Goal: Task Accomplishment & Management: Use online tool/utility

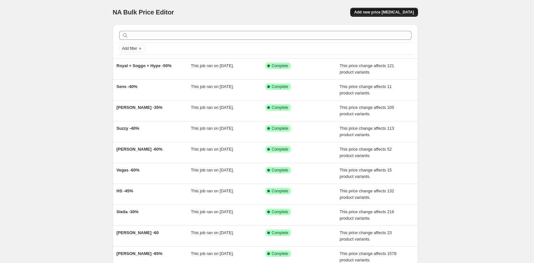
click at [398, 9] on button "Add new price [MEDICAL_DATA]" at bounding box center [383, 12] width 67 height 9
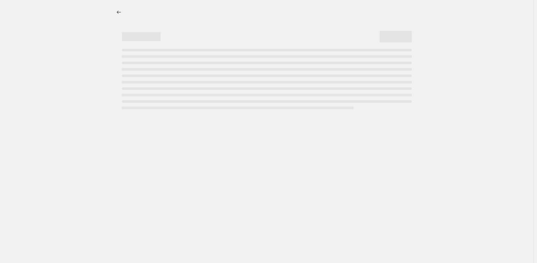
select select "percentage"
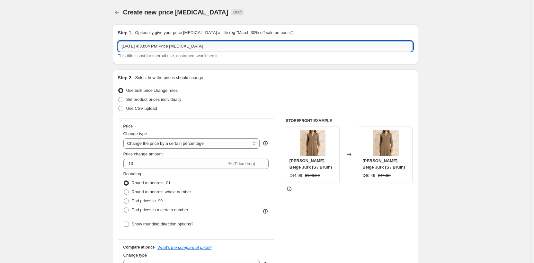
click at [190, 46] on input "[DATE] 4:33:04 PM Price [MEDICAL_DATA]" at bounding box center [265, 46] width 295 height 10
type input "m"
type input "MGZ SALE -15% JURKEN AM"
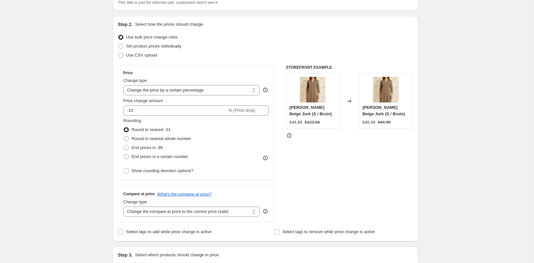
scroll to position [64, 0]
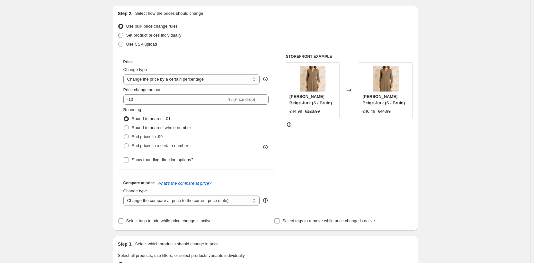
click at [153, 36] on span "Set product prices individually" at bounding box center [153, 35] width 55 height 5
click at [119, 33] on input "Set product prices individually" at bounding box center [118, 33] width 0 height 0
radio input "true"
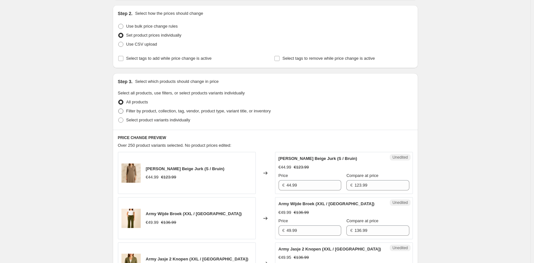
click at [145, 112] on span "Filter by product, collection, tag, vendor, product type, variant title, or inv…" at bounding box center [198, 111] width 145 height 5
click at [119, 109] on input "Filter by product, collection, tag, vendor, product type, variant title, or inv…" at bounding box center [118, 109] width 0 height 0
radio input "true"
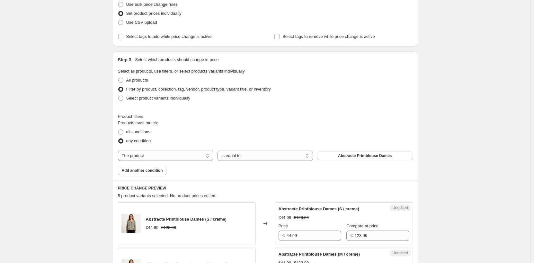
scroll to position [96, 0]
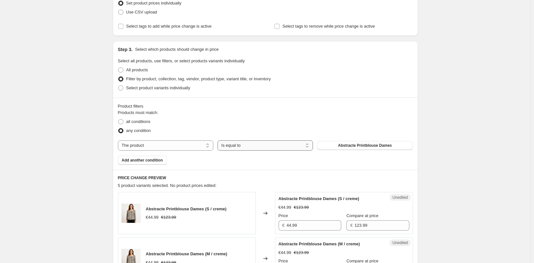
click at [263, 148] on select "Is equal to Is not equal to" at bounding box center [264, 145] width 95 height 10
click at [165, 145] on select "The product The product's collection The product's tag The product's vendor The…" at bounding box center [165, 145] width 95 height 10
select select "vendor"
click at [135, 161] on span "Add another condition" at bounding box center [142, 160] width 41 height 5
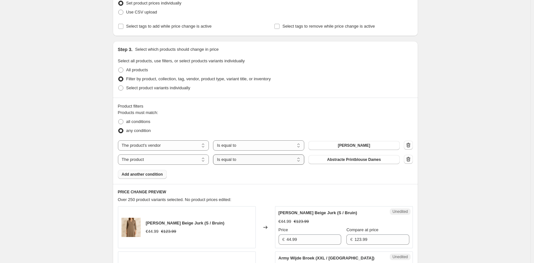
click at [230, 162] on select "Is equal to Is not equal to" at bounding box center [258, 160] width 91 height 10
drag, startPoint x: 171, startPoint y: 160, endPoint x: 182, endPoint y: 160, distance: 10.6
click at [171, 160] on select "The product The product's collection The product's tag The product's vendor The…" at bounding box center [163, 160] width 91 height 10
select select "collection"
click at [355, 158] on span "Bestsellers" at bounding box center [354, 159] width 21 height 5
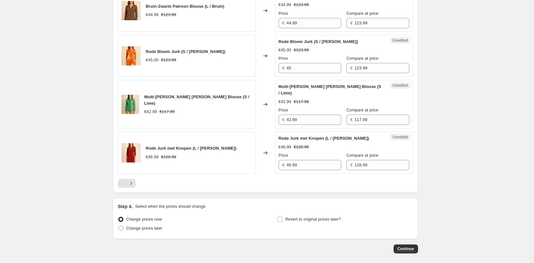
scroll to position [1060, 0]
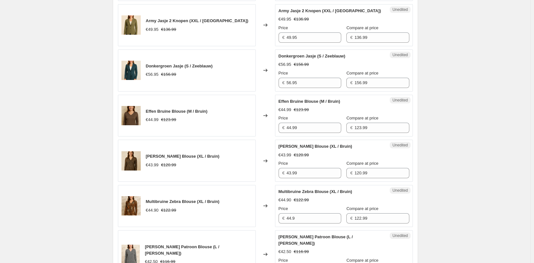
drag, startPoint x: 157, startPoint y: 174, endPoint x: 151, endPoint y: 117, distance: 57.2
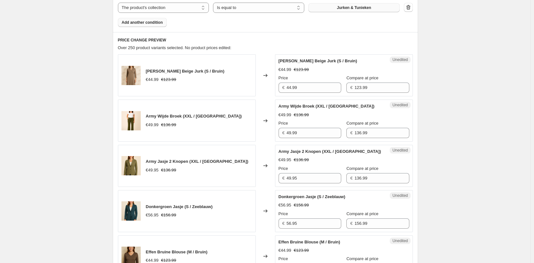
scroll to position [0, 0]
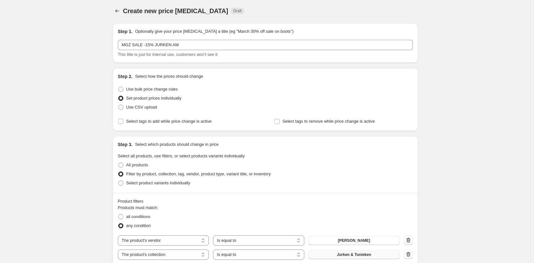
drag, startPoint x: 148, startPoint y: 106, endPoint x: 147, endPoint y: 77, distance: 29.2
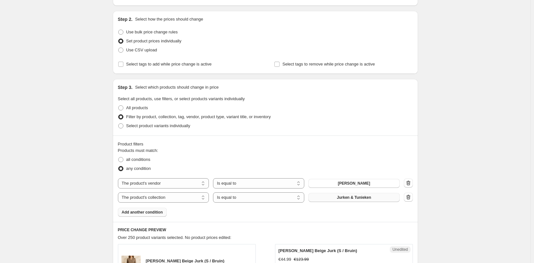
scroll to position [64, 0]
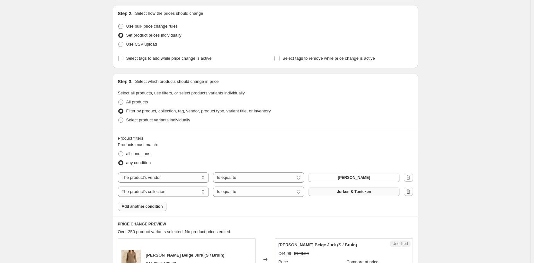
click at [159, 25] on span "Use bulk price change rules" at bounding box center [151, 26] width 51 height 5
click at [119, 24] on input "Use bulk price change rules" at bounding box center [118, 24] width 0 height 0
radio input "true"
select select "percentage"
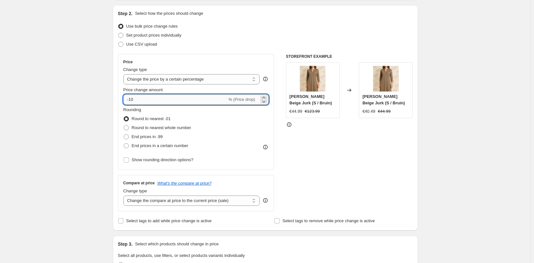
click at [144, 102] on input "-10" at bounding box center [175, 99] width 104 height 10
type input "-15"
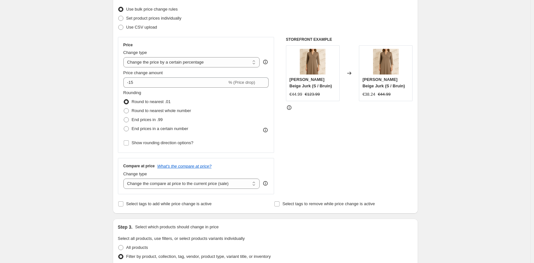
scroll to position [96, 0]
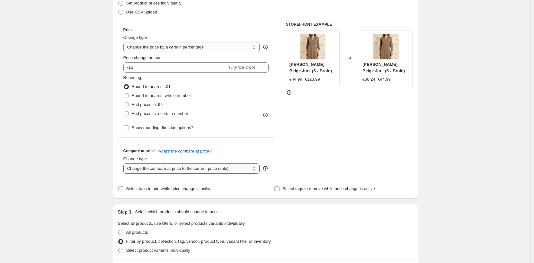
click at [158, 173] on select "Change the compare at price to the current price (sale) Change the compare at p…" at bounding box center [191, 169] width 137 height 10
click at [125, 164] on select "Change the compare at price to the current price (sale) Change the compare at p…" at bounding box center [191, 169] width 137 height 10
click at [66, 178] on div "Create new price [MEDICAL_DATA]. This page is ready Create new price [MEDICAL_D…" at bounding box center [265, 268] width 530 height 729
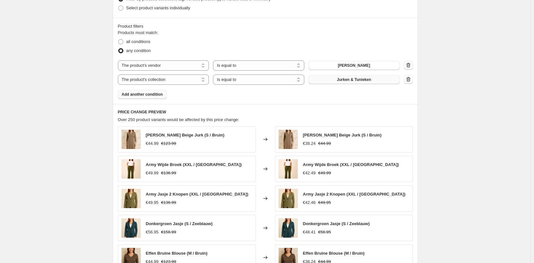
scroll to position [321, 0]
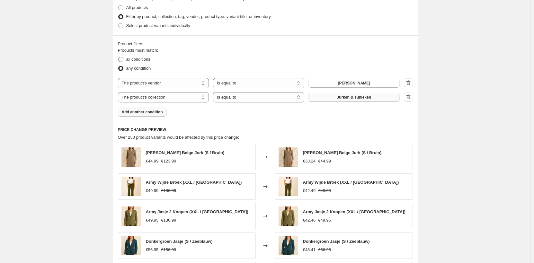
click at [149, 61] on span "all conditions" at bounding box center [138, 59] width 24 height 5
click at [119, 57] on input "all conditions" at bounding box center [118, 57] width 0 height 0
radio input "true"
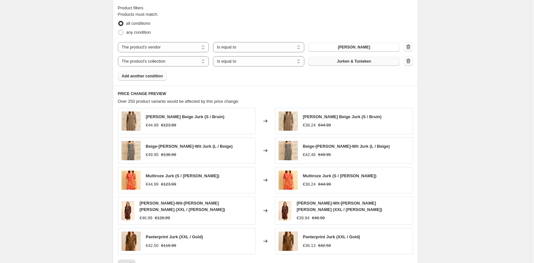
scroll to position [466, 0]
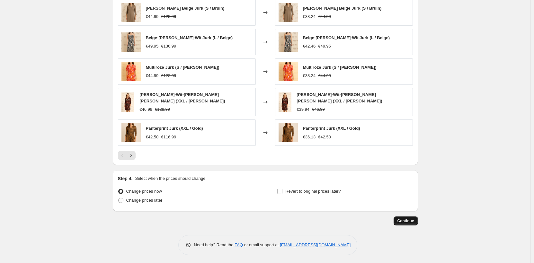
click at [413, 220] on span "Continue" at bounding box center [405, 220] width 17 height 5
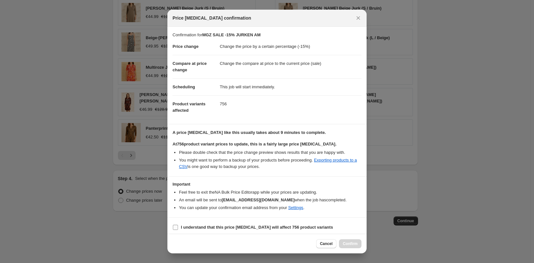
click at [269, 225] on b "I understand that this price [MEDICAL_DATA] will affect 756 product variants" at bounding box center [257, 227] width 152 height 5
click at [178, 225] on input "I understand that this price [MEDICAL_DATA] will affect 756 product variants" at bounding box center [175, 227] width 5 height 5
checkbox input "true"
click at [359, 245] on button "Confirm" at bounding box center [350, 243] width 22 height 9
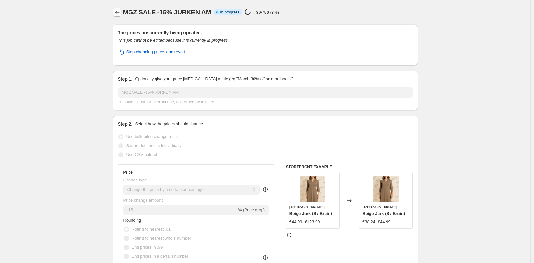
click at [115, 11] on button "Price change jobs" at bounding box center [117, 12] width 9 height 9
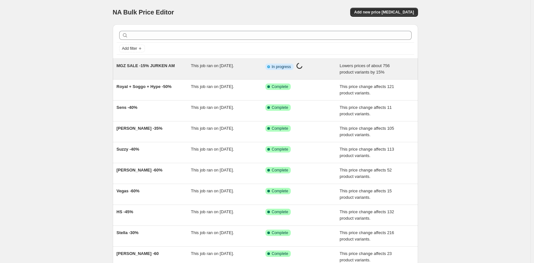
click at [166, 73] on div "MGZ SALE -15% JURKEN AM" at bounding box center [154, 69] width 75 height 13
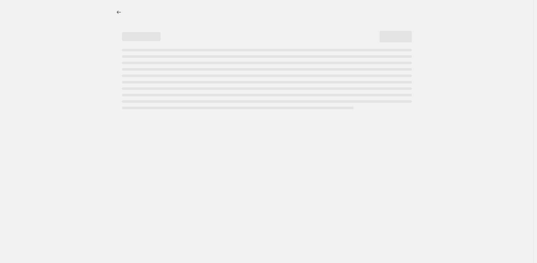
select select "percentage"
select select "vendor"
select select "collection"
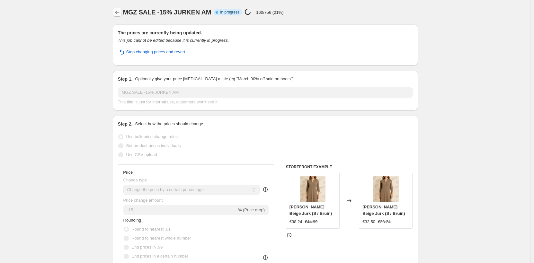
click at [120, 14] on icon "Price change jobs" at bounding box center [117, 12] width 6 height 6
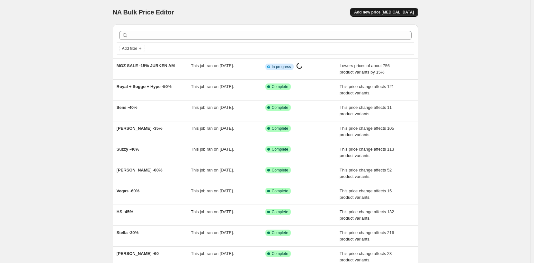
click at [398, 15] on button "Add new price [MEDICAL_DATA]" at bounding box center [383, 12] width 67 height 9
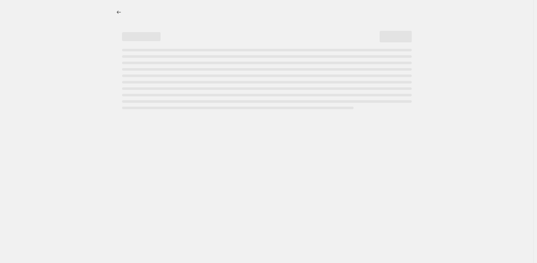
select select "percentage"
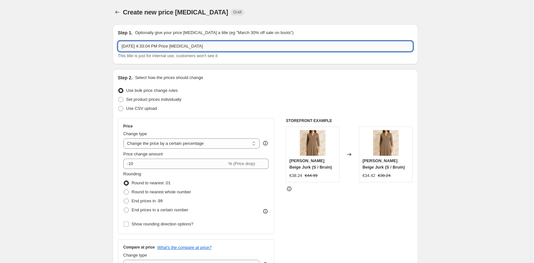
click at [177, 45] on input "[DATE] 4:33:04 PM Price [MEDICAL_DATA]" at bounding box center [265, 46] width 295 height 10
type input "m"
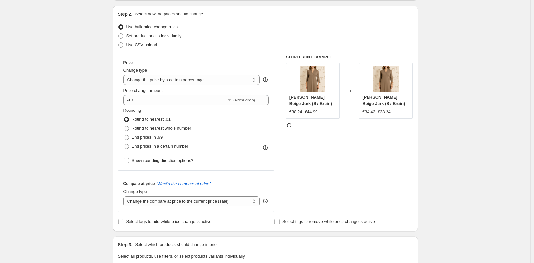
scroll to position [64, 0]
type input "MGZ -15% AM ALLMOUWLOOZ"
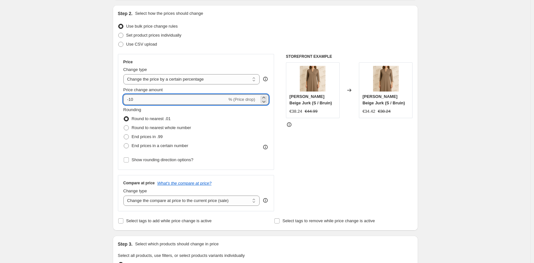
click at [139, 101] on input "-10" at bounding box center [175, 99] width 104 height 10
type input "-15"
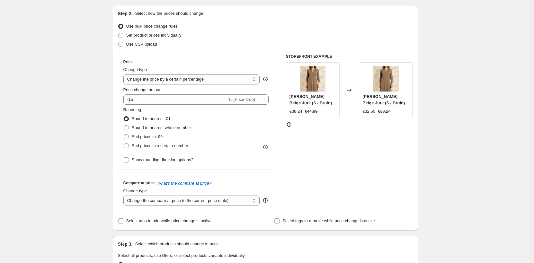
click at [4, 98] on div "Create new price [MEDICAL_DATA]. This page is ready Create new price [MEDICAL_D…" at bounding box center [265, 257] width 530 height 642
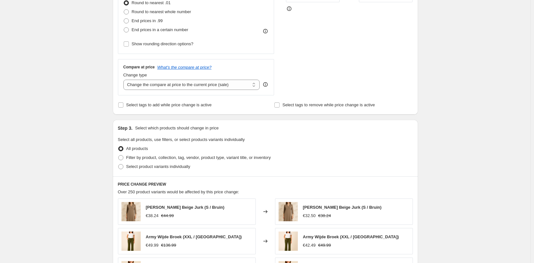
scroll to position [257, 0]
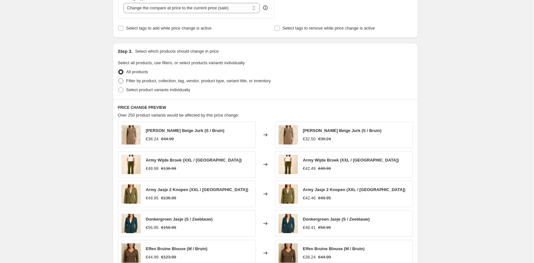
click at [162, 81] on span "Filter by product, collection, tag, vendor, product type, variant title, or inv…" at bounding box center [198, 80] width 145 height 5
click at [119, 79] on input "Filter by product, collection, tag, vendor, product type, variant title, or inv…" at bounding box center [118, 78] width 0 height 0
radio input "true"
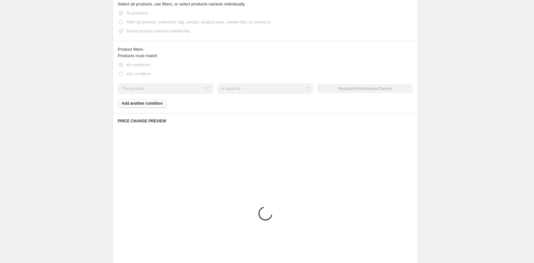
scroll to position [321, 0]
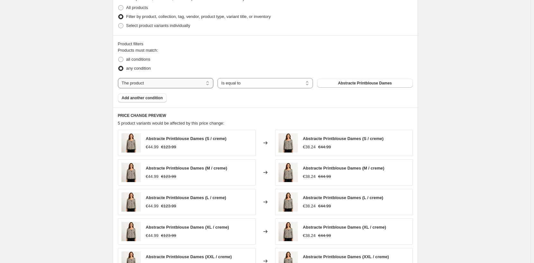
click at [191, 83] on select "The product The product's collection The product's tag The product's vendor The…" at bounding box center [165, 83] width 95 height 10
select select "vendor"
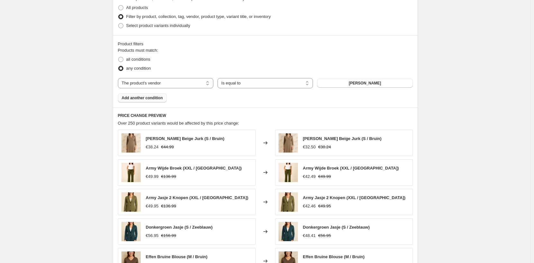
click at [145, 100] on span "Add another condition" at bounding box center [142, 97] width 41 height 5
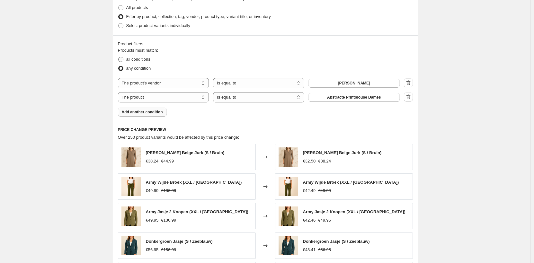
click at [142, 59] on span "all conditions" at bounding box center [138, 59] width 24 height 5
click at [119, 57] on input "all conditions" at bounding box center [118, 57] width 0 height 0
radio input "true"
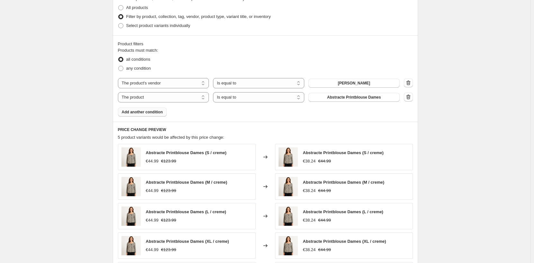
click at [172, 91] on div "The product The product's collection The product's tag The product's vendor The…" at bounding box center [265, 90] width 295 height 24
drag, startPoint x: 169, startPoint y: 100, endPoint x: 169, endPoint y: 103, distance: 3.5
click at [169, 100] on select "The product The product's collection The product's tag The product's vendor The…" at bounding box center [163, 97] width 91 height 10
select select "collection"
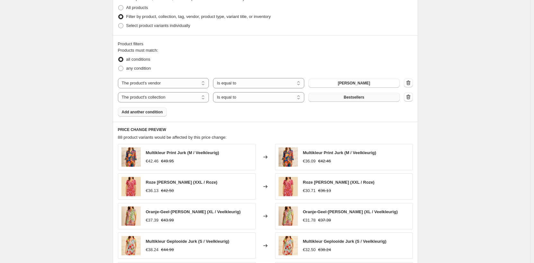
click at [337, 98] on button "Bestsellers" at bounding box center [353, 97] width 91 height 9
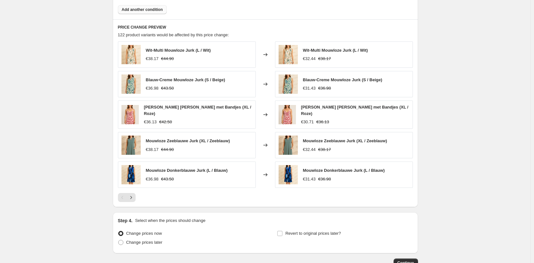
scroll to position [466, 0]
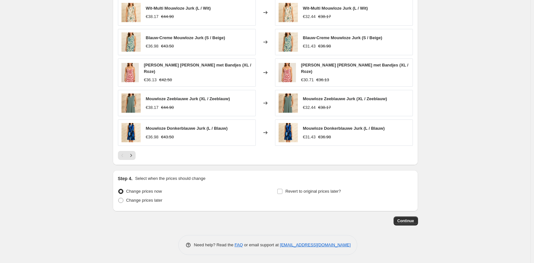
click at [404, 218] on span "Continue" at bounding box center [405, 220] width 17 height 5
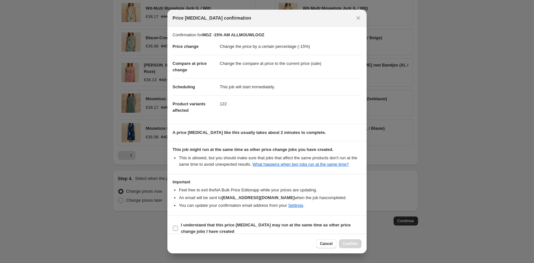
click at [242, 228] on span "I understand that this price [MEDICAL_DATA] may run at the same time as other p…" at bounding box center [271, 228] width 181 height 13
click at [178, 228] on input "I understand that this price [MEDICAL_DATA] may run at the same time as other p…" at bounding box center [175, 228] width 5 height 5
checkbox input "true"
click at [351, 242] on span "Confirm" at bounding box center [350, 243] width 15 height 5
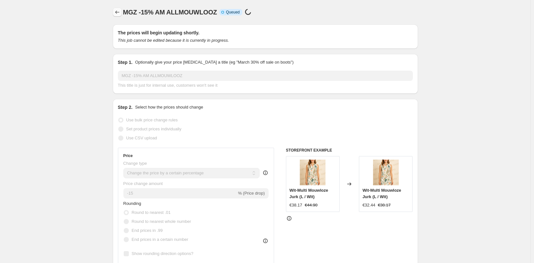
click at [120, 13] on icon "Price change jobs" at bounding box center [117, 12] width 6 height 6
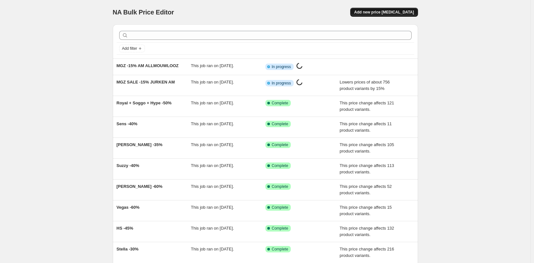
click at [399, 13] on span "Add new price [MEDICAL_DATA]" at bounding box center [384, 12] width 60 height 5
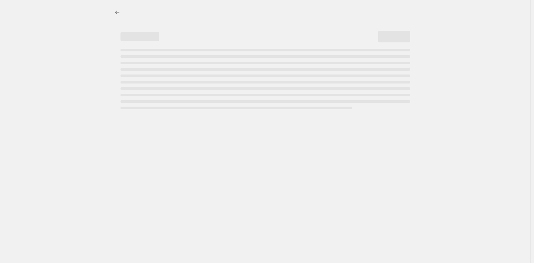
select select "percentage"
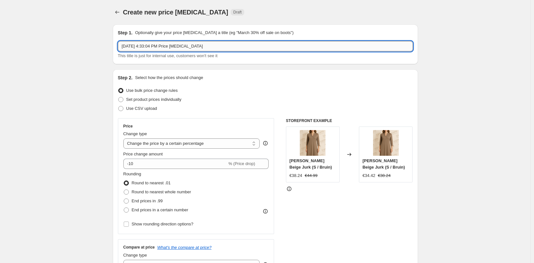
click at [167, 49] on input "[DATE] 4:33:04 PM Price [MEDICAL_DATA]" at bounding box center [265, 46] width 295 height 10
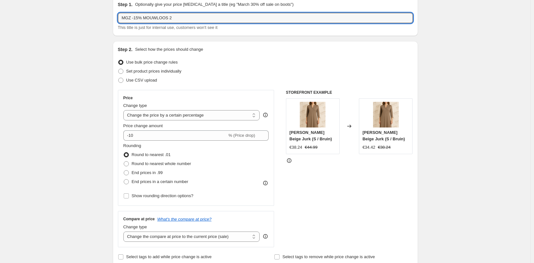
scroll to position [64, 0]
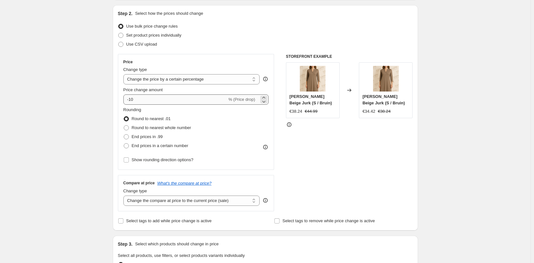
type input "MGZ -15% MOUWLOOS 2"
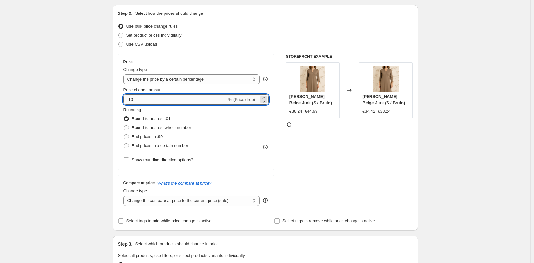
click at [149, 97] on input "-10" at bounding box center [175, 99] width 104 height 10
type input "-15"
click at [40, 133] on div "Create new price [MEDICAL_DATA]. This page is ready Create new price [MEDICAL_D…" at bounding box center [265, 257] width 530 height 642
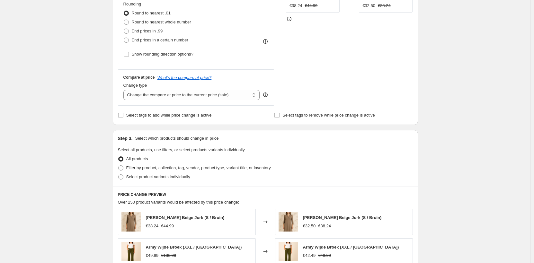
scroll to position [225, 0]
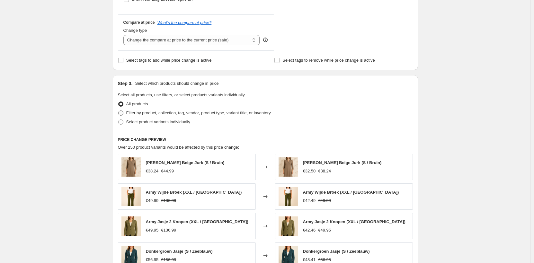
click at [176, 114] on span "Filter by product, collection, tag, vendor, product type, variant title, or inv…" at bounding box center [198, 113] width 145 height 5
click at [119, 111] on input "Filter by product, collection, tag, vendor, product type, variant title, or inv…" at bounding box center [118, 111] width 0 height 0
radio input "true"
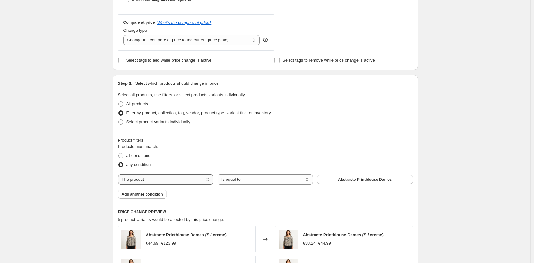
click at [179, 177] on select "The product The product's collection The product's tag The product's vendor The…" at bounding box center [165, 179] width 95 height 10
select select "vendor"
click at [150, 193] on span "Add another condition" at bounding box center [142, 194] width 41 height 5
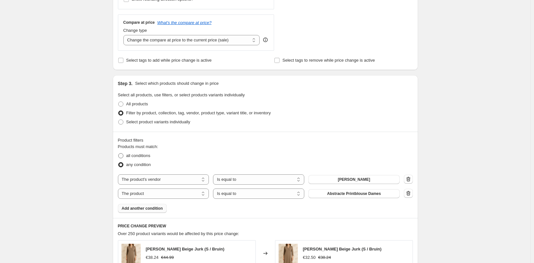
click at [136, 157] on span "all conditions" at bounding box center [138, 155] width 24 height 5
click at [119, 154] on input "all conditions" at bounding box center [118, 153] width 0 height 0
radio input "true"
click at [201, 194] on select "The product The product's collection The product's tag The product's vendor The…" at bounding box center [163, 194] width 91 height 10
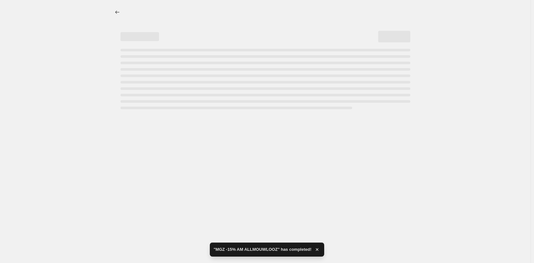
scroll to position [0, 0]
select select "percentage"
select select "vendor"
select select "collection"
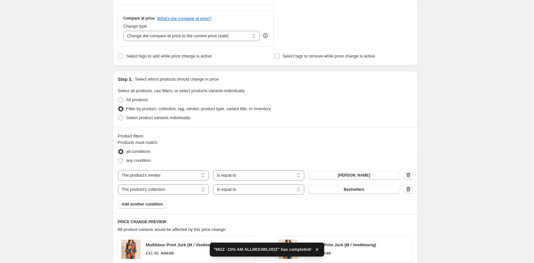
scroll to position [289, 0]
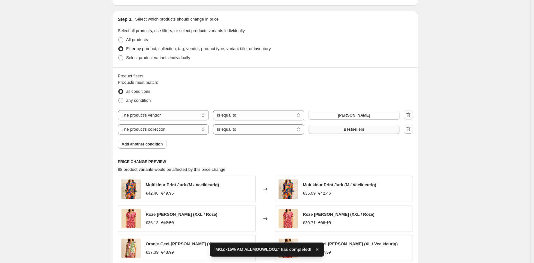
click at [343, 134] on button "Bestsellers" at bounding box center [353, 129] width 91 height 9
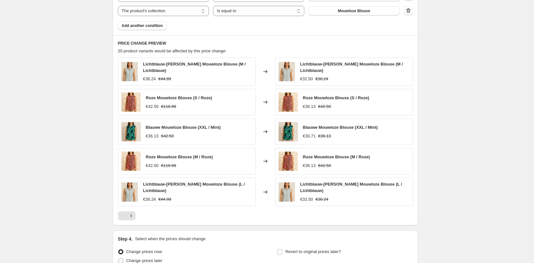
scroll to position [466, 0]
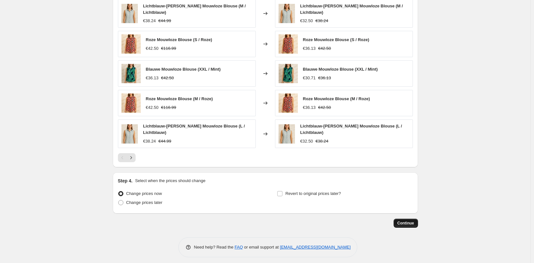
click at [398, 220] on button "Continue" at bounding box center [406, 223] width 24 height 9
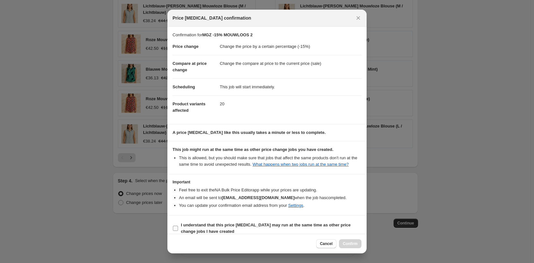
click at [265, 229] on span "I understand that this price [MEDICAL_DATA] may run at the same time as other p…" at bounding box center [271, 228] width 181 height 13
click at [178, 229] on input "I understand that this price [MEDICAL_DATA] may run at the same time as other p…" at bounding box center [175, 228] width 5 height 5
checkbox input "true"
click at [358, 246] on button "Confirm" at bounding box center [350, 243] width 22 height 9
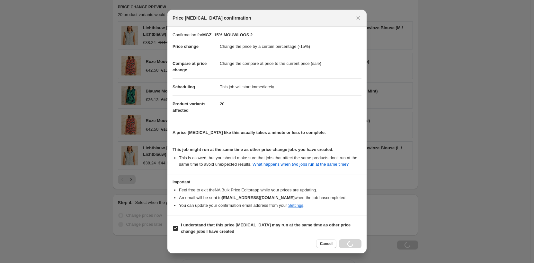
type input "MGZ -15% MOUWLOOS 2"
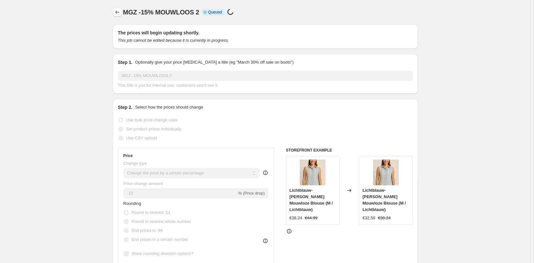
click at [120, 11] on icon "Price change jobs" at bounding box center [117, 12] width 6 height 6
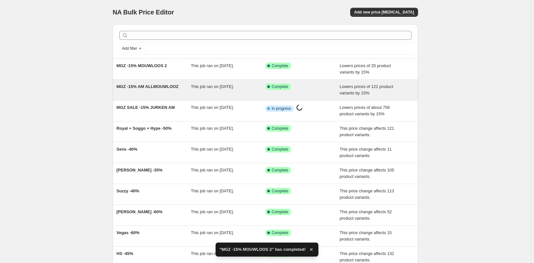
click at [185, 86] on div "MGZ -15% AM ALLMOUWLOOZ" at bounding box center [154, 90] width 75 height 13
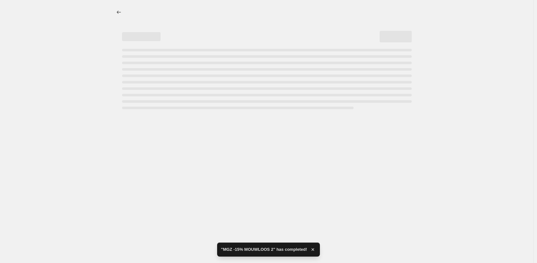
select select "percentage"
select select "vendor"
select select "collection"
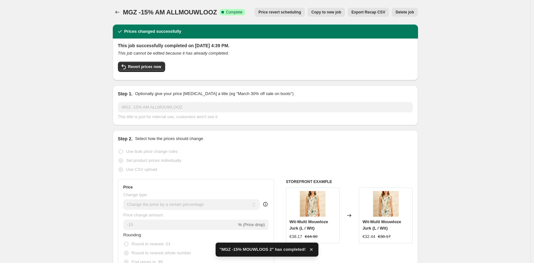
click at [330, 10] on span "Copy to new job" at bounding box center [326, 12] width 30 height 5
select select "percentage"
select select "vendor"
select select "collection"
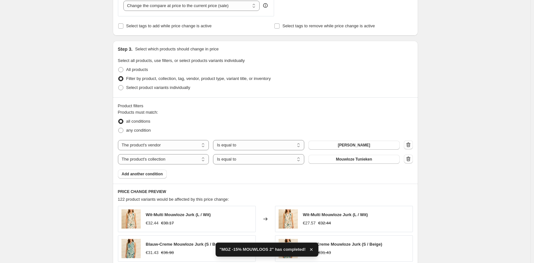
scroll to position [289, 0]
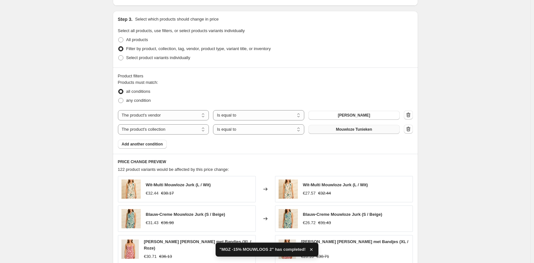
click at [355, 129] on span "Mouwloze Tunieken" at bounding box center [354, 129] width 36 height 5
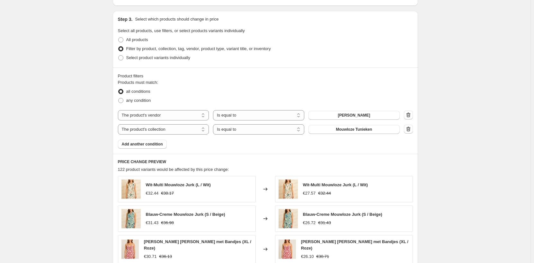
click at [460, 45] on div "Create new price [MEDICAL_DATA]. This page is ready Create new price [MEDICAL_D…" at bounding box center [265, 76] width 530 height 731
click at [280, 129] on select "Is equal to Is not equal to" at bounding box center [258, 129] width 91 height 10
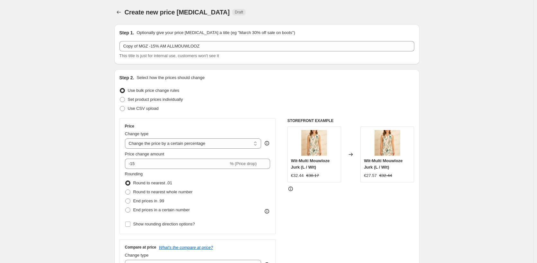
select select "percentage"
select select "vendor"
select select "collection"
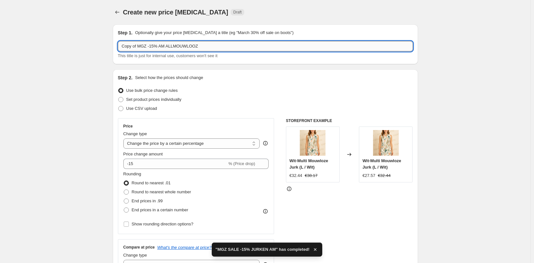
drag, startPoint x: 159, startPoint y: 46, endPoint x: 234, endPoint y: 46, distance: 74.9
click at [234, 46] on input "Copy of MGZ -15% AM ALLMOUWLOOZ" at bounding box center [265, 46] width 295 height 10
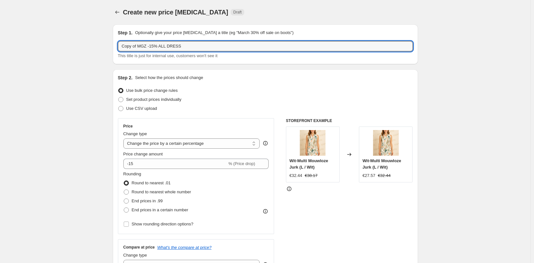
drag, startPoint x: 139, startPoint y: 46, endPoint x: 94, endPoint y: 48, distance: 44.7
type input "MGZ -15% ALL DRESS"
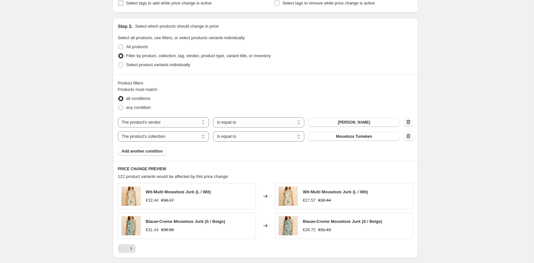
scroll to position [289, 0]
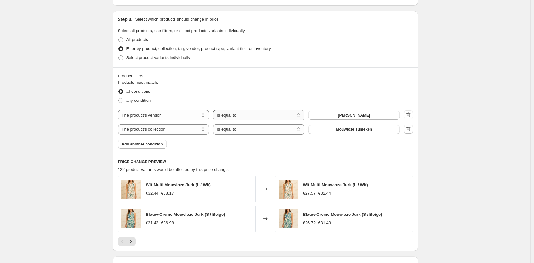
click at [241, 116] on select "Is equal to Is not equal to" at bounding box center [258, 115] width 91 height 10
select select "not_equal"
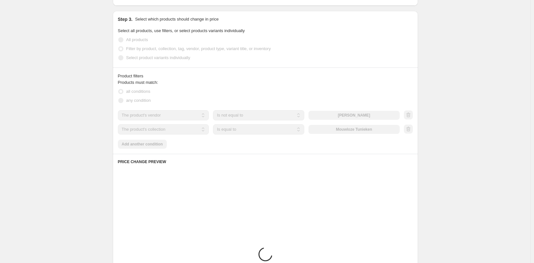
click at [48, 137] on div "Create new price [MEDICAL_DATA]. This page is ready Create new price [MEDICAL_D…" at bounding box center [265, 75] width 530 height 729
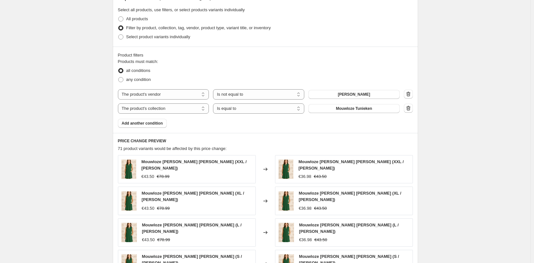
scroll to position [321, 0]
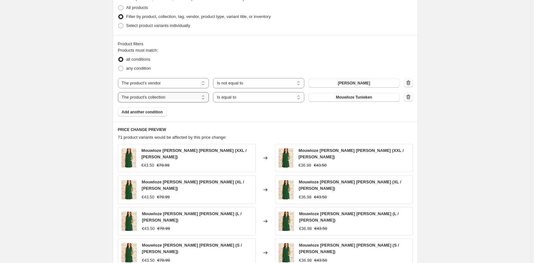
click at [198, 99] on select "The product The product's collection The product's tag The product's vendor The…" at bounding box center [163, 97] width 91 height 10
click at [355, 100] on button "Mouwloze Tunieken" at bounding box center [353, 97] width 91 height 9
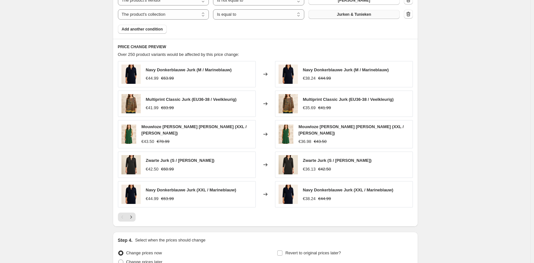
scroll to position [466, 0]
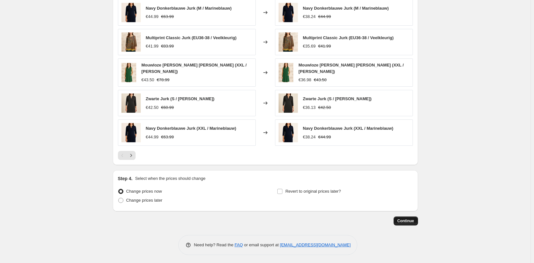
click at [402, 219] on span "Continue" at bounding box center [405, 220] width 17 height 5
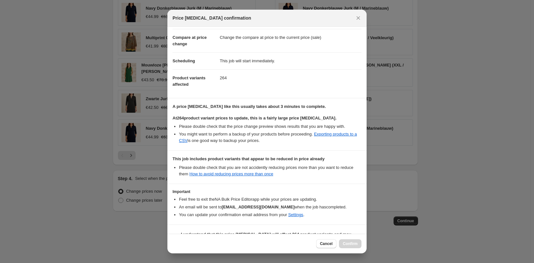
scroll to position [43, 0]
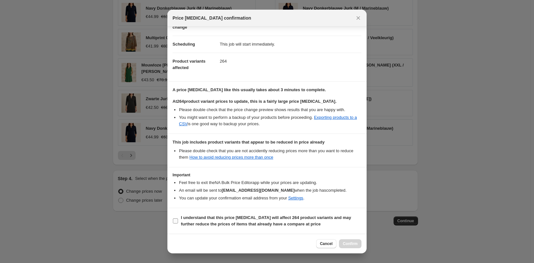
click at [214, 223] on b "I understand that this price [MEDICAL_DATA] will affect 264 product variants an…" at bounding box center [266, 220] width 170 height 11
click at [178, 223] on input "I understand that this price [MEDICAL_DATA] will affect 264 product variants an…" at bounding box center [175, 220] width 5 height 5
checkbox input "true"
click at [349, 244] on span "Confirm" at bounding box center [350, 243] width 15 height 5
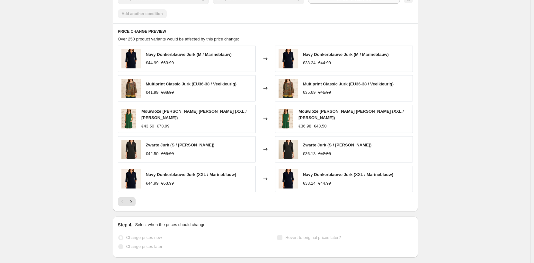
scroll to position [483, 0]
